Goal: Information Seeking & Learning: Find specific fact

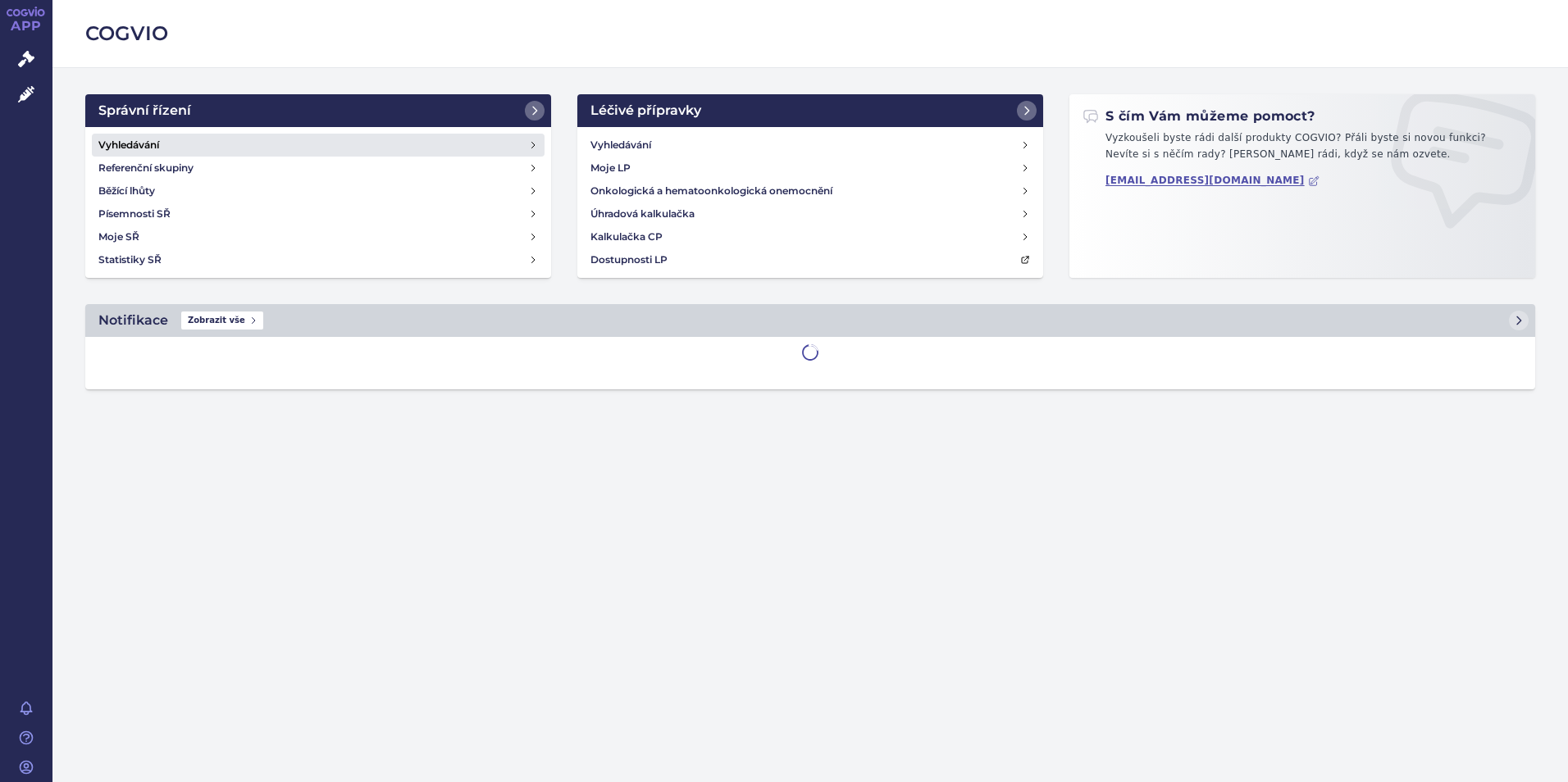
click at [158, 138] on h4 "Vyhledávání" at bounding box center [129, 145] width 61 height 16
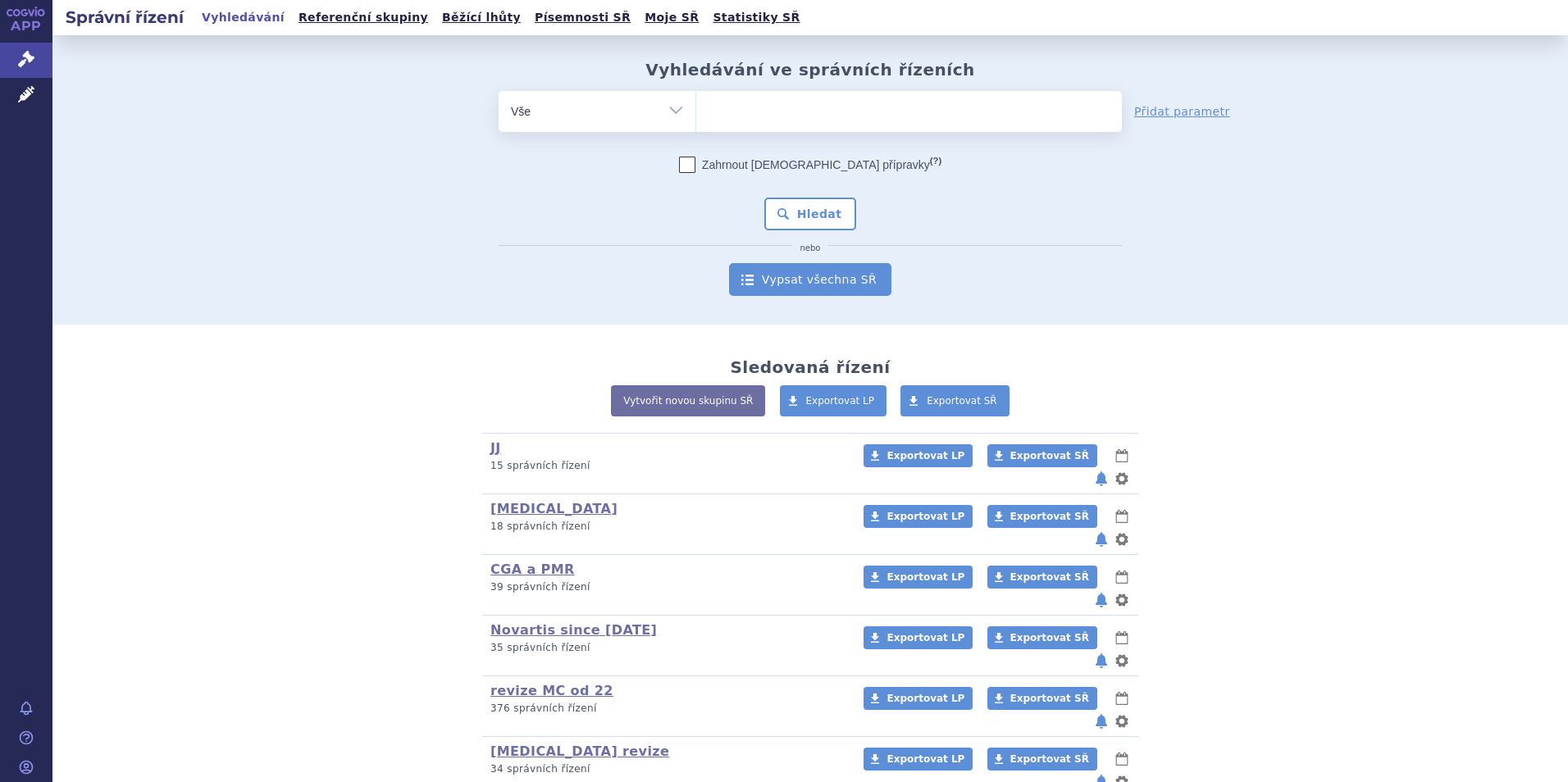
click at [821, 279] on link "Vypsat všechna SŘ" at bounding box center [810, 280] width 162 height 33
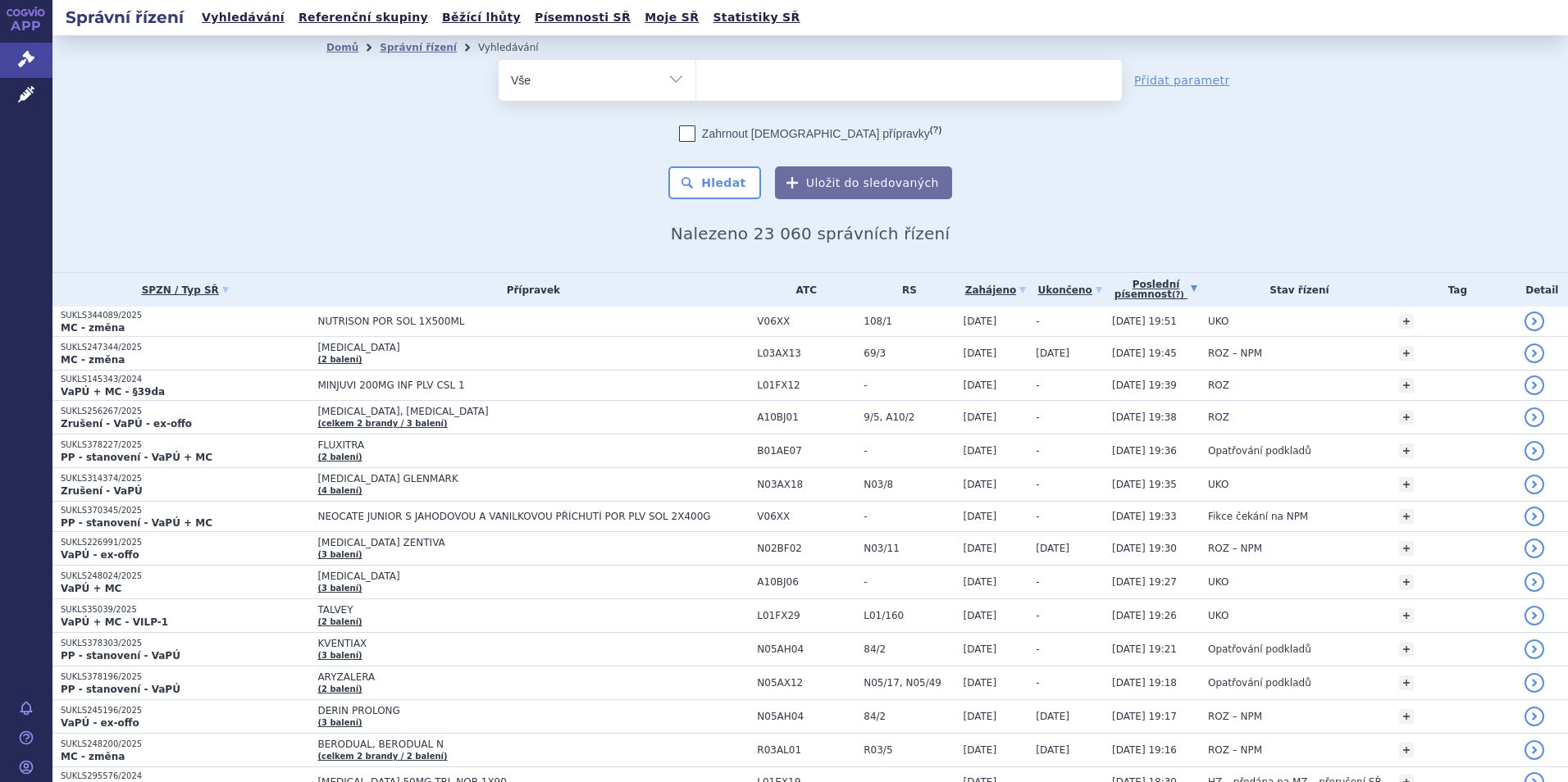
click at [734, 89] on ul at bounding box center [909, 77] width 426 height 35
click at [697, 89] on select at bounding box center [696, 80] width 1 height 41
type input "co"
type input "cos"
type input "cosena"
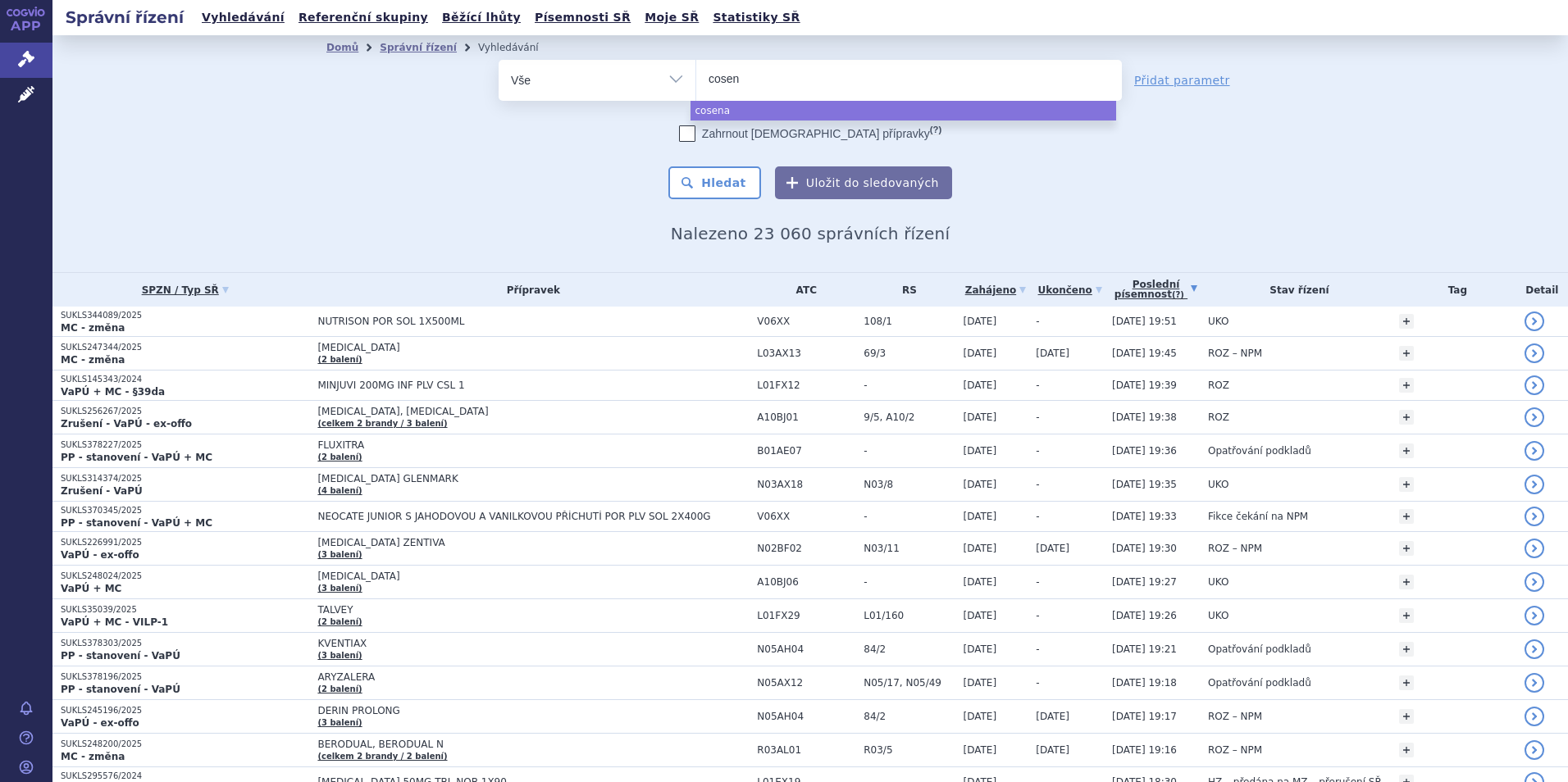
type input "cosent"
type input "cosentz"
type input "cosentzx"
type input "cosentz"
type input "cosent"
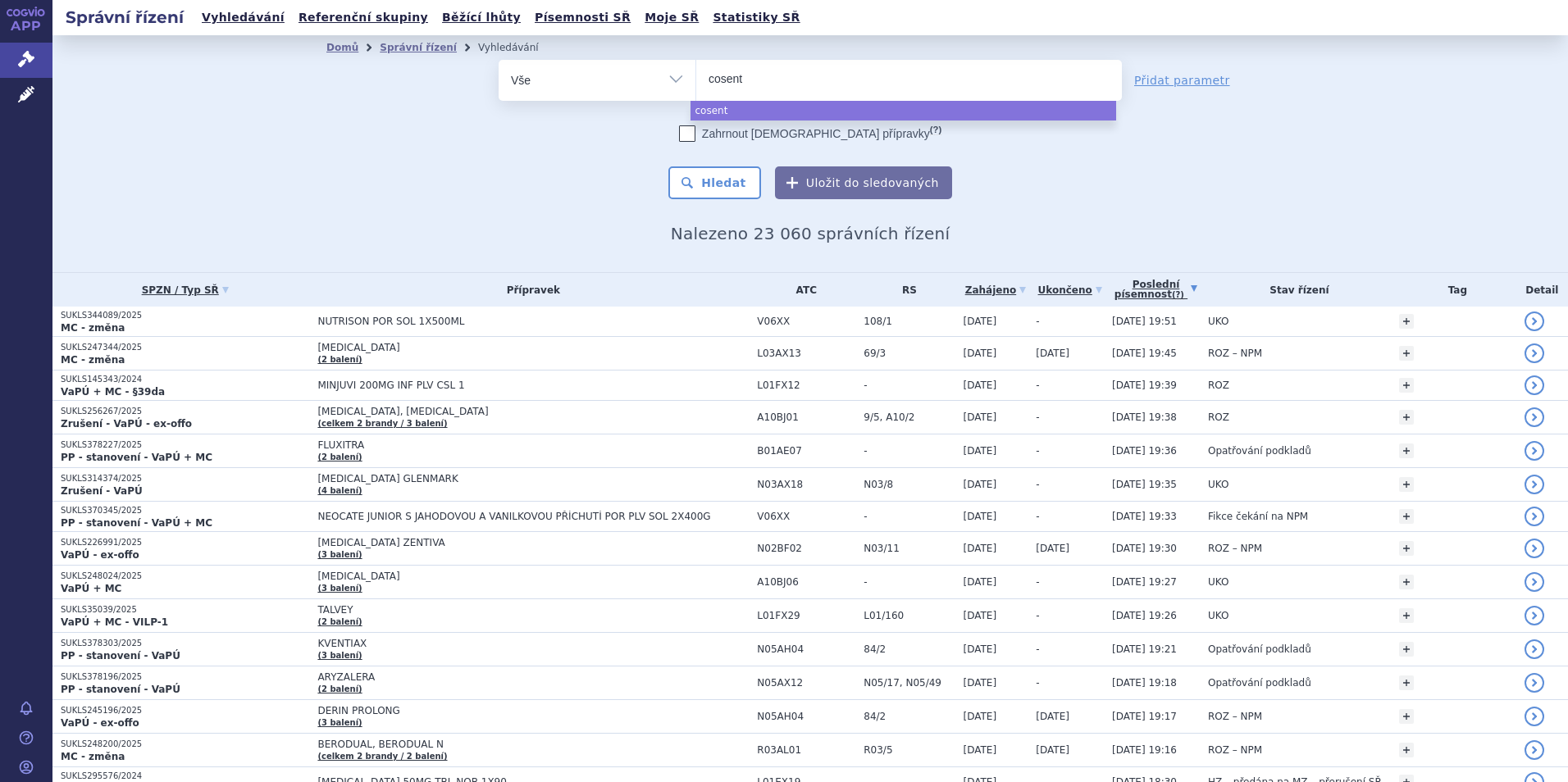
type input "cosentz"
type input "cosent"
type input "cosenty"
type input "[MEDICAL_DATA]"
select select "[MEDICAL_DATA]"
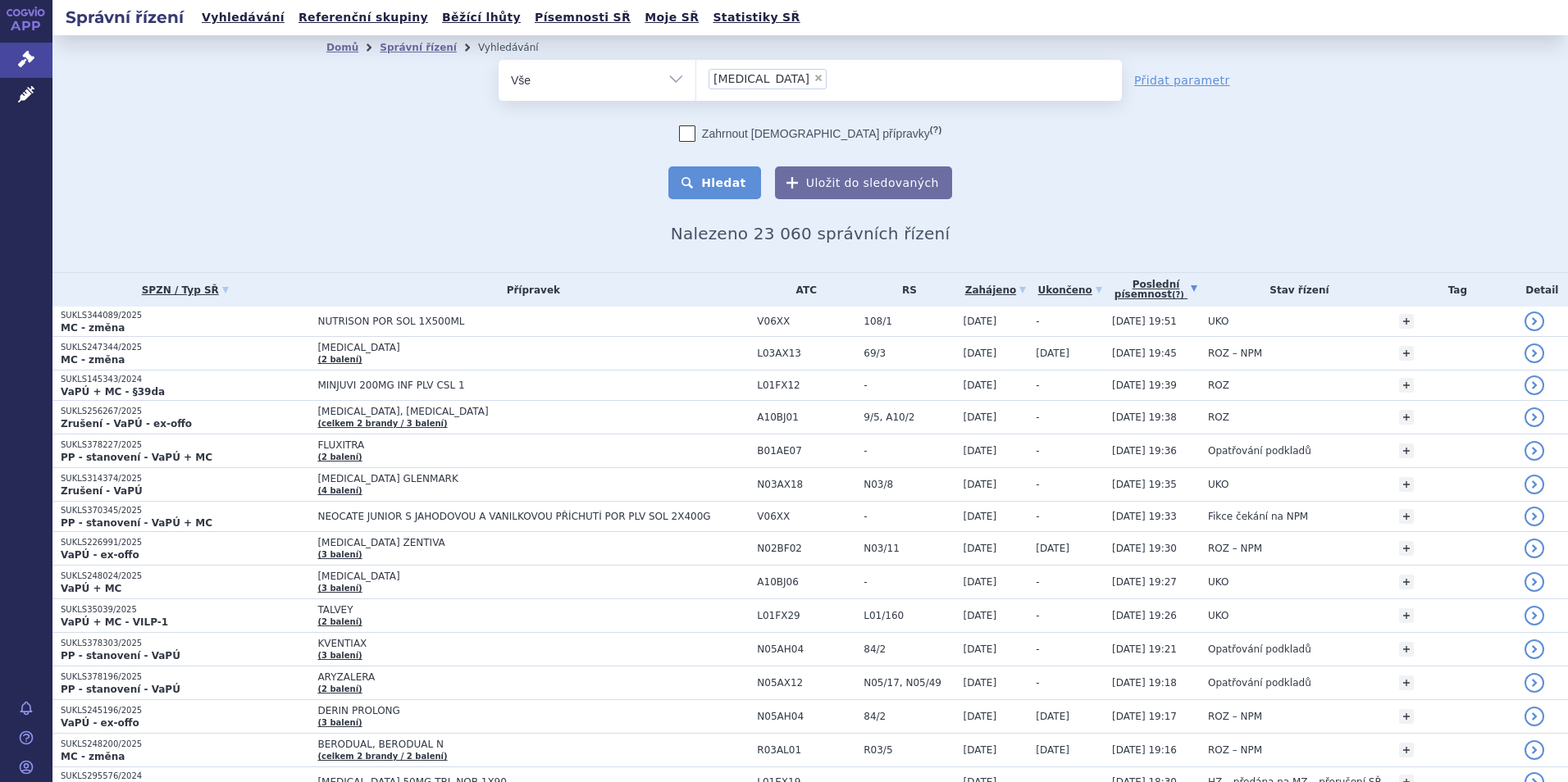
click at [708, 189] on button "Hledat" at bounding box center [715, 183] width 93 height 33
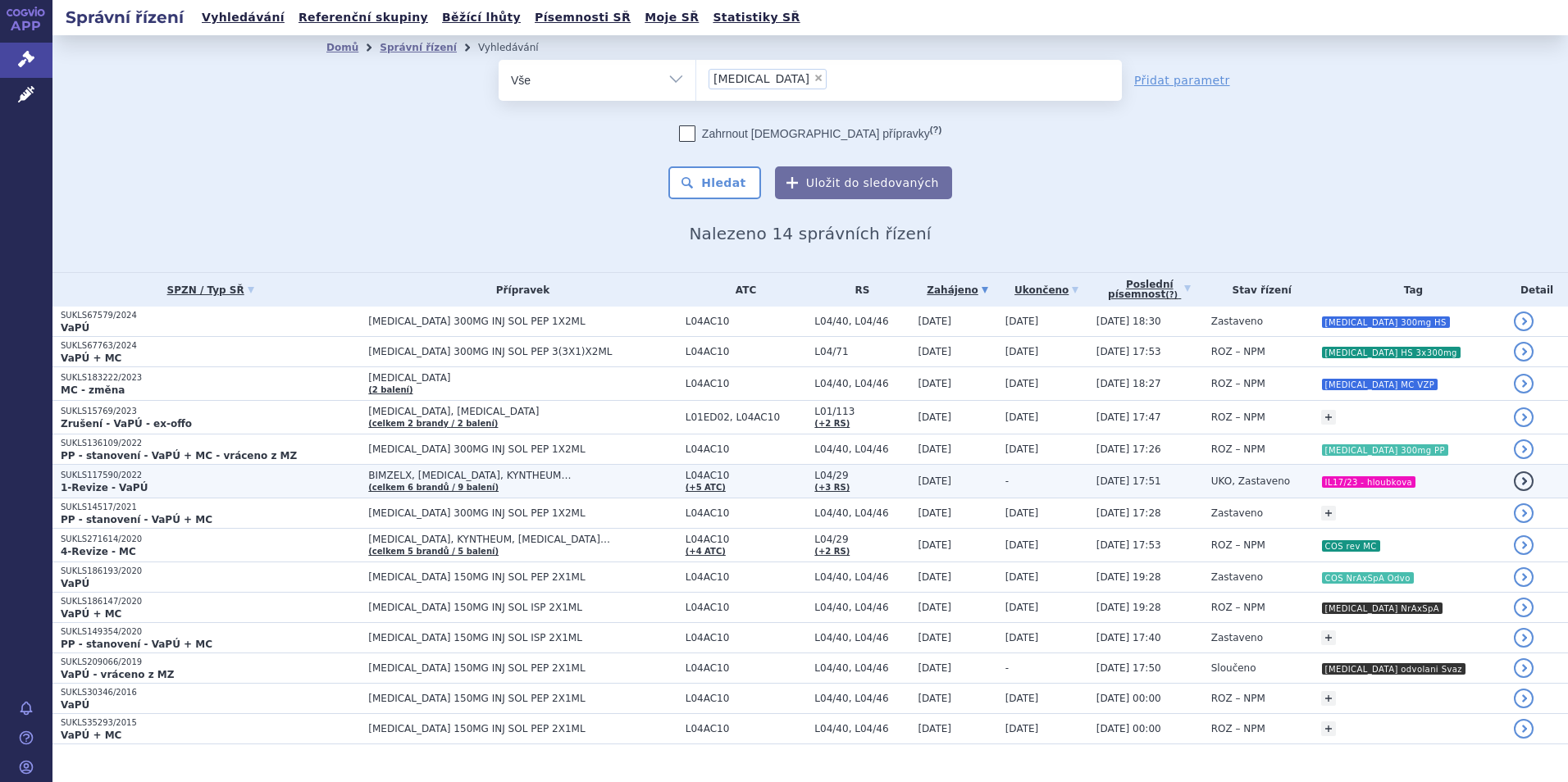
click at [1089, 474] on td "-" at bounding box center [1043, 482] width 91 height 34
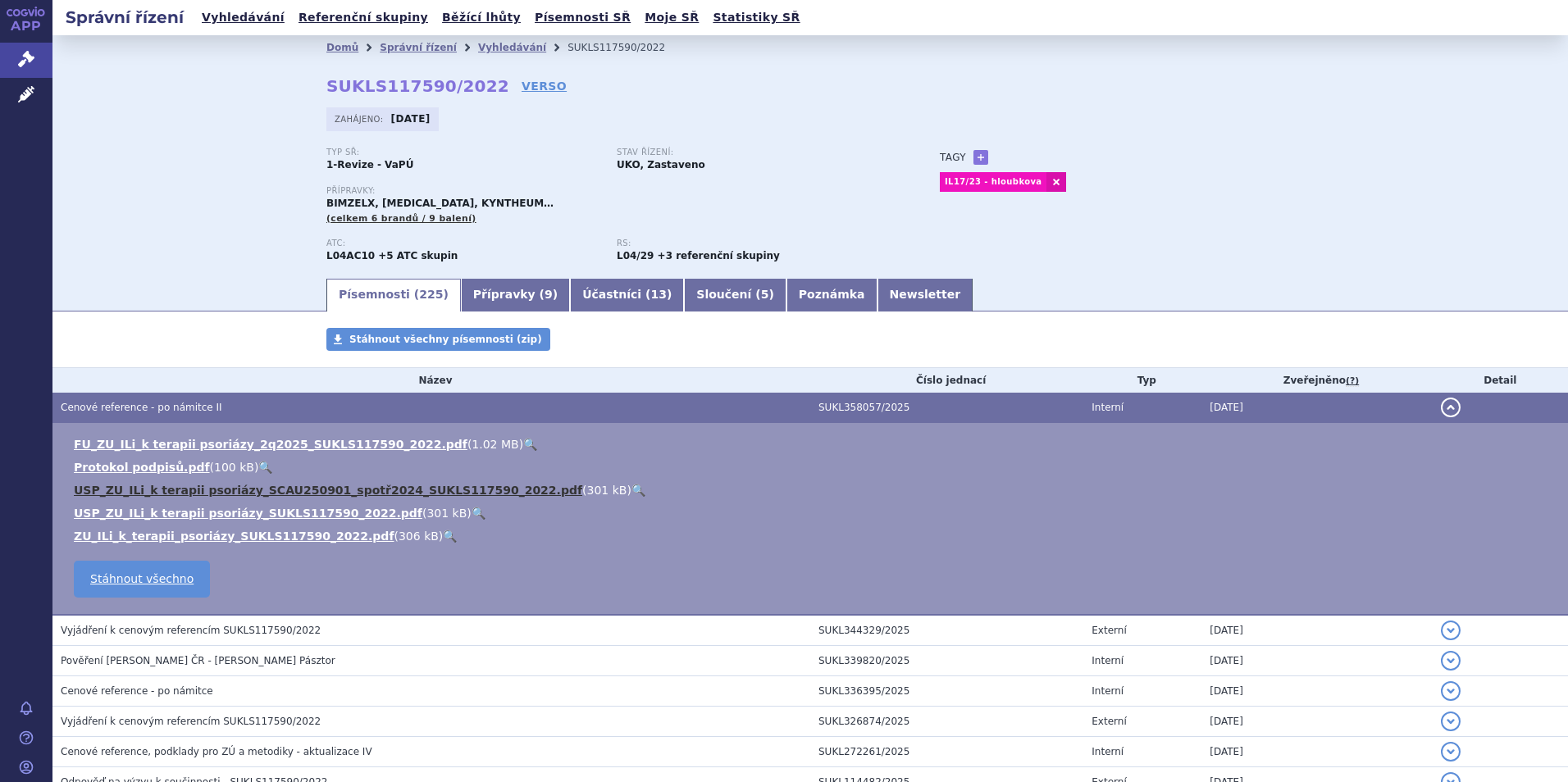
click at [178, 489] on link "USP_ZU_ILi_k terapii psoriázy_SCAU250901_spotř2024_SUKLS117590_2022.pdf" at bounding box center [328, 491] width 508 height 13
